Goal: Task Accomplishment & Management: Manage account settings

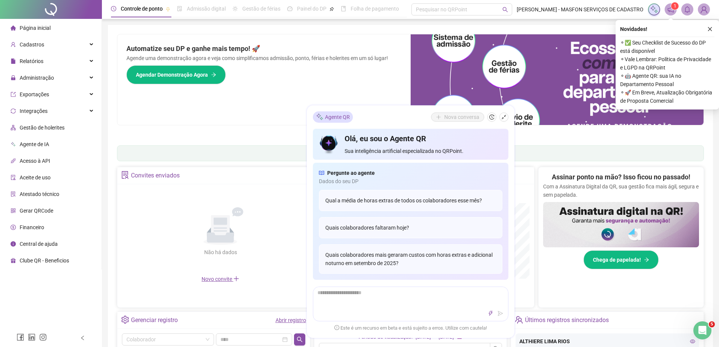
click at [45, 210] on span "Gerar QRCode" at bounding box center [37, 211] width 34 height 6
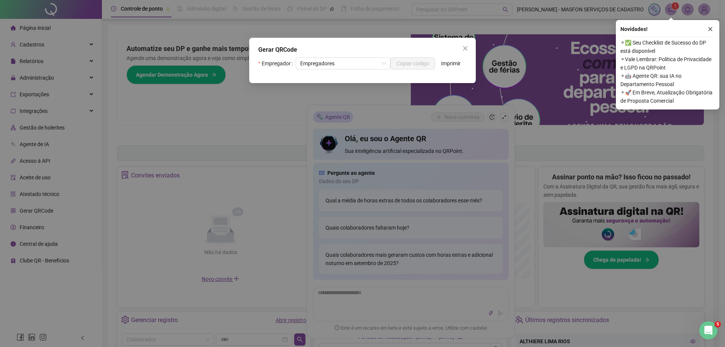
click at [452, 64] on div "Empregador Empregadores Copiar código Imprimir" at bounding box center [362, 63] width 208 height 12
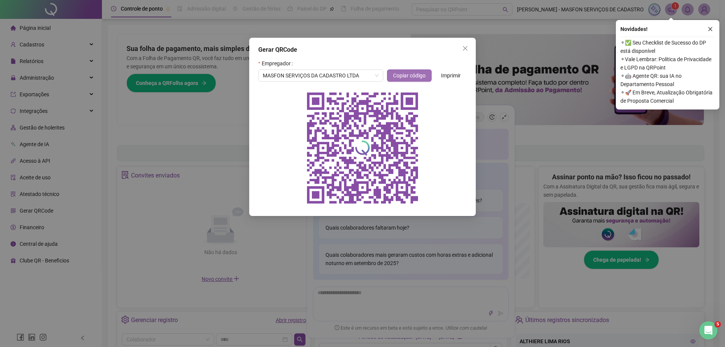
click at [422, 74] on span "Copiar código" at bounding box center [409, 75] width 32 height 8
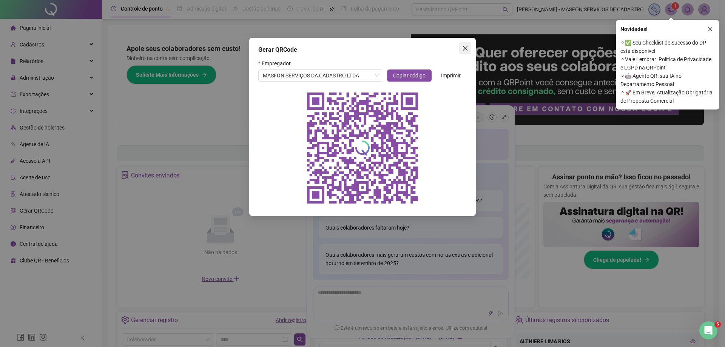
click at [468, 49] on span "Close" at bounding box center [465, 48] width 12 height 6
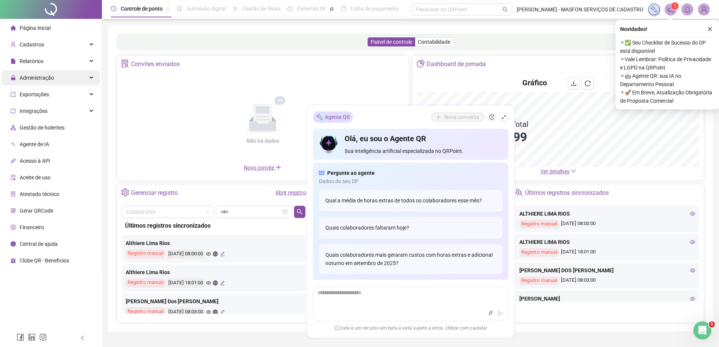
click at [63, 75] on div "Administração" at bounding box center [51, 77] width 99 height 15
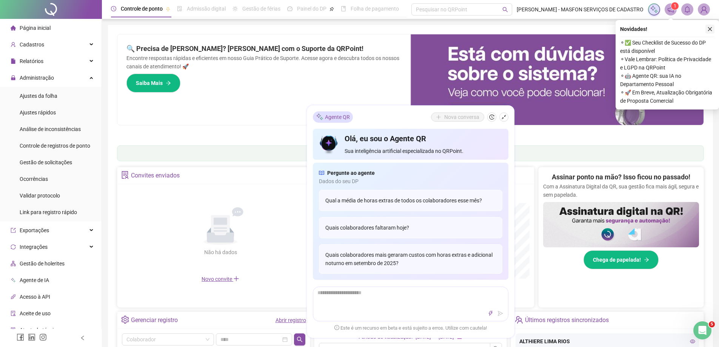
click at [710, 28] on icon "close" at bounding box center [709, 28] width 5 height 5
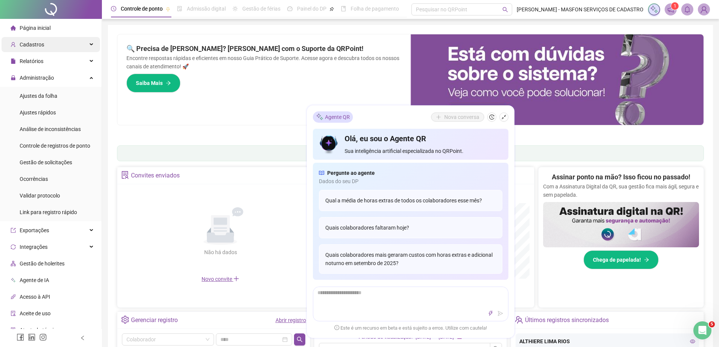
click at [51, 42] on div "Cadastros" at bounding box center [51, 44] width 99 height 15
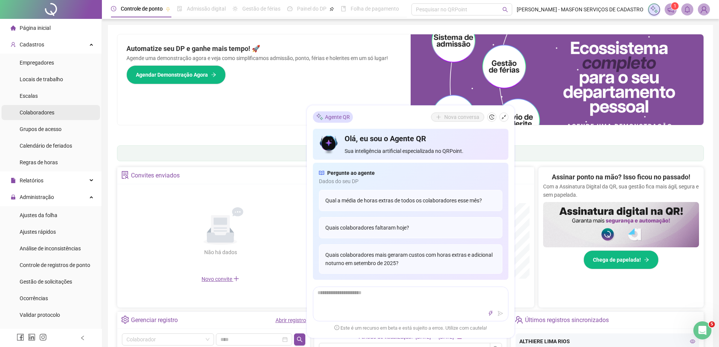
click at [69, 109] on li "Colaboradores" at bounding box center [51, 112] width 99 height 15
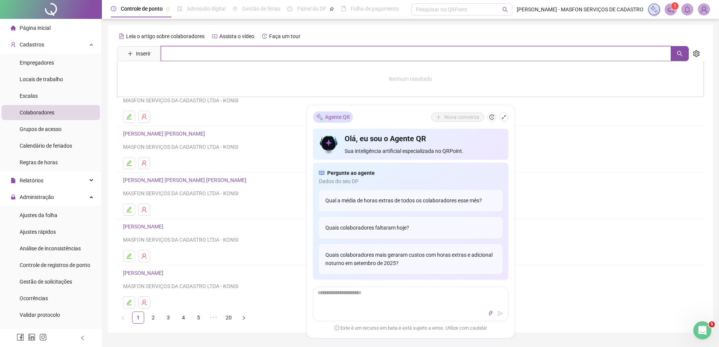
click at [203, 55] on input "text" at bounding box center [416, 53] width 510 height 15
click at [677, 51] on icon "search" at bounding box center [680, 54] width 6 height 6
type input "******"
click at [149, 91] on link "SAMARA SILVEIRA CELESTINO" at bounding box center [151, 92] width 40 height 6
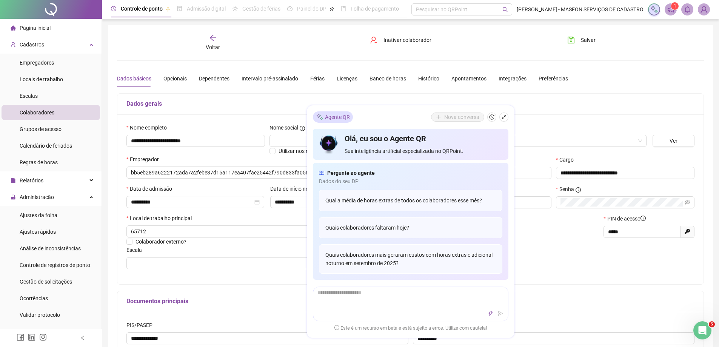
type input "**********"
click at [490, 117] on icon "history" at bounding box center [491, 116] width 5 height 5
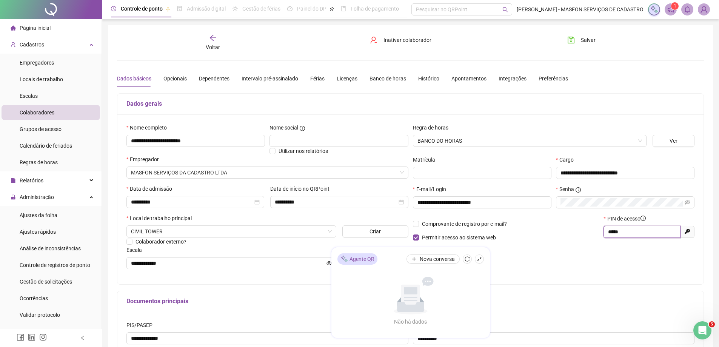
drag, startPoint x: 630, startPoint y: 232, endPoint x: 601, endPoint y: 229, distance: 28.8
click at [601, 229] on div "Comprovante de registro por e-mail? Permitir acesso ao sistema web PIN de acess…" at bounding box center [554, 230] width 286 height 32
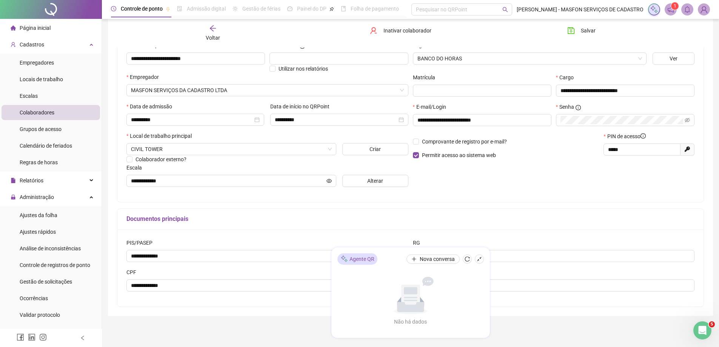
scroll to position [113, 0]
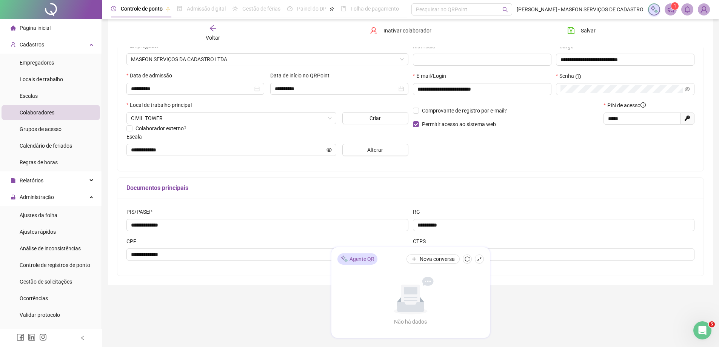
click at [59, 28] on li "Página inicial" at bounding box center [51, 27] width 99 height 15
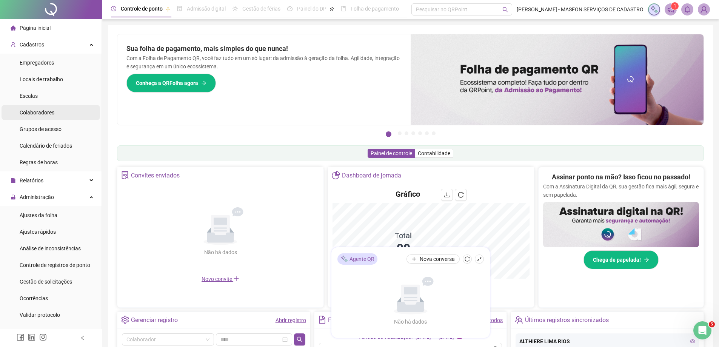
click at [77, 112] on li "Colaboradores" at bounding box center [51, 112] width 99 height 15
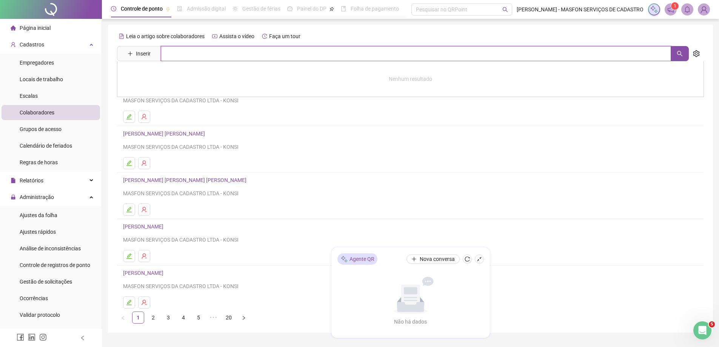
click at [300, 51] on input "text" at bounding box center [416, 53] width 510 height 15
click at [678, 52] on icon "search" at bounding box center [679, 53] width 5 height 5
type input "******"
click at [160, 76] on link "[PERSON_NAME]" at bounding box center [151, 76] width 40 height 6
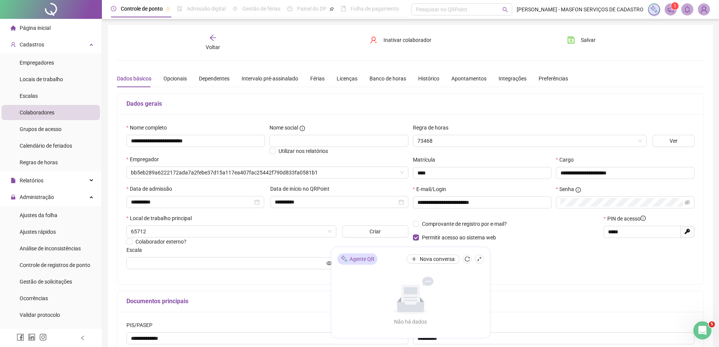
type input "**********"
